Goal: Task Accomplishment & Management: Manage account settings

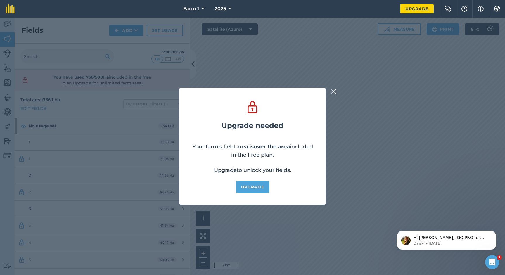
click at [327, 74] on div "Upgrade needed Your farm's field area is over the area included in the Free pla…" at bounding box center [252, 146] width 505 height 257
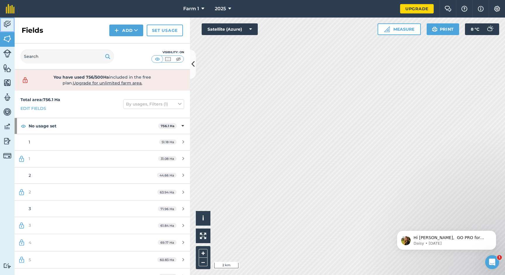
click at [6, 25] on img at bounding box center [7, 24] width 8 height 9
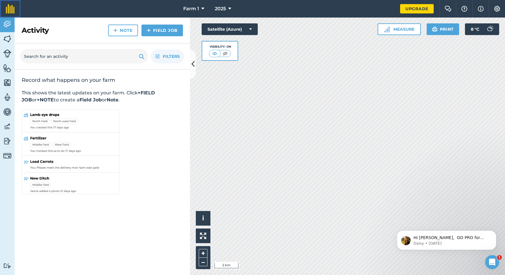
click at [10, 9] on img at bounding box center [10, 8] width 9 height 9
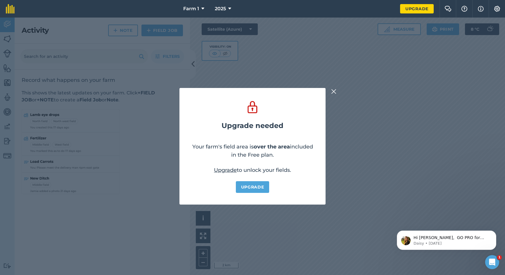
click at [335, 91] on img at bounding box center [333, 91] width 5 height 7
